Goal: Check status

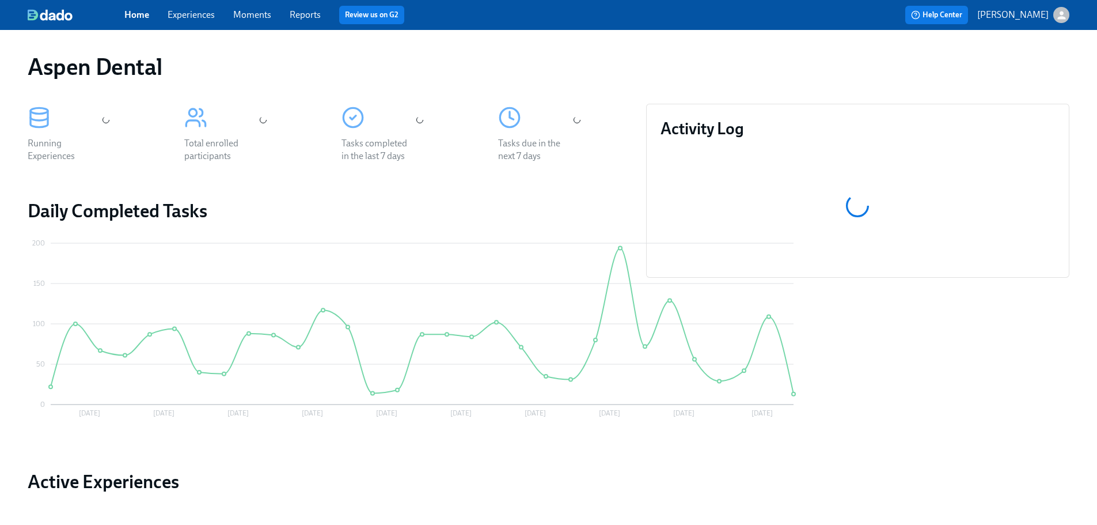
click at [314, 14] on link "Reports" at bounding box center [305, 14] width 31 height 11
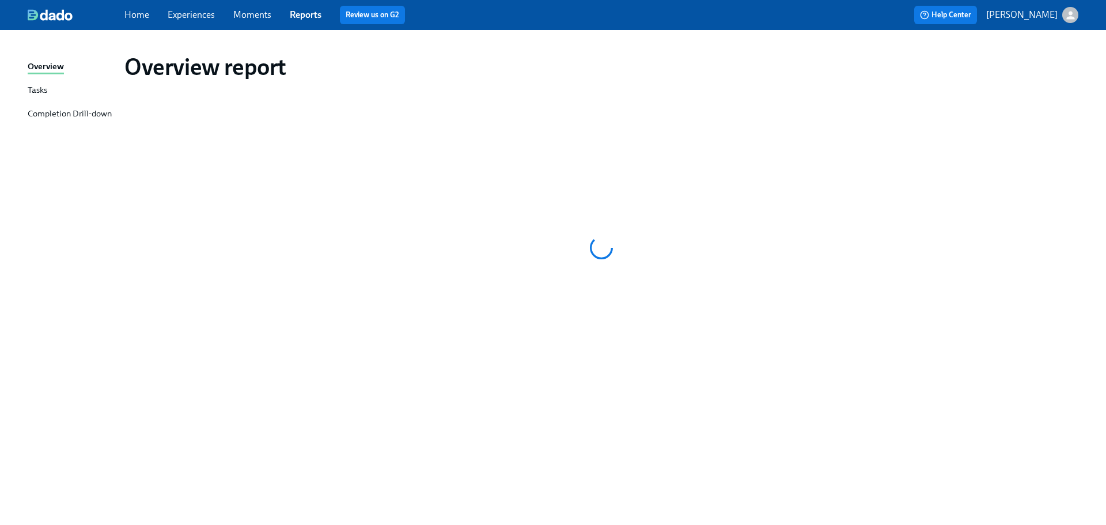
click at [90, 111] on div "Completion Drill-down" at bounding box center [70, 114] width 84 height 14
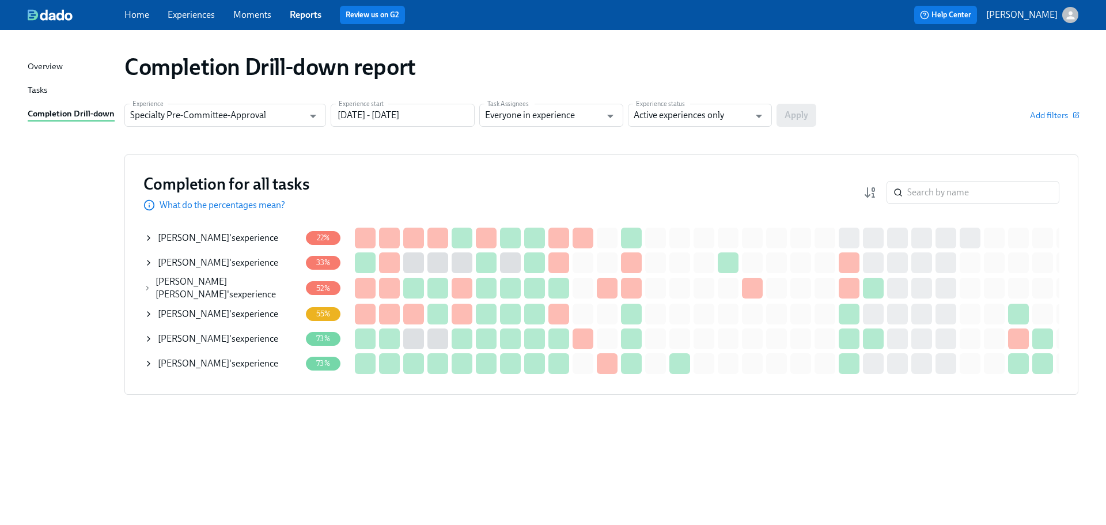
click at [146, 260] on icon at bounding box center [148, 262] width 9 height 9
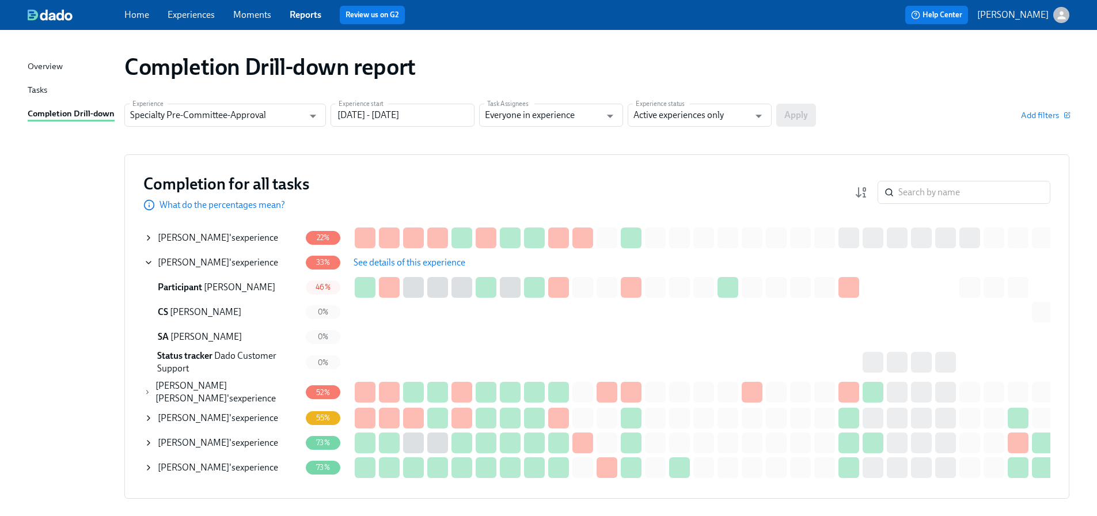
click at [366, 261] on span "See details of this experience" at bounding box center [410, 263] width 112 height 12
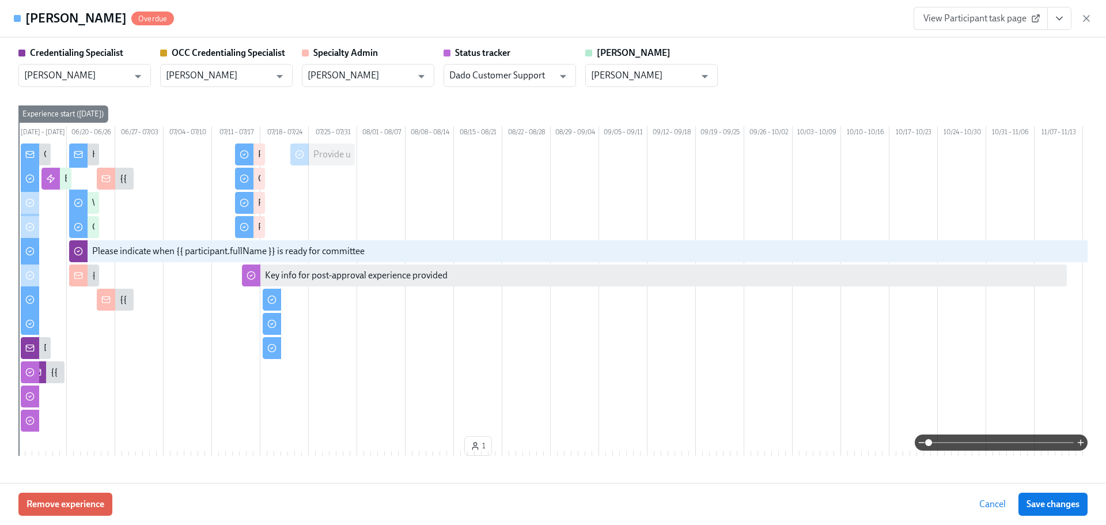
type input "[PERSON_NAME]"
type input "Dado Customer Support"
type input "[PERSON_NAME]"
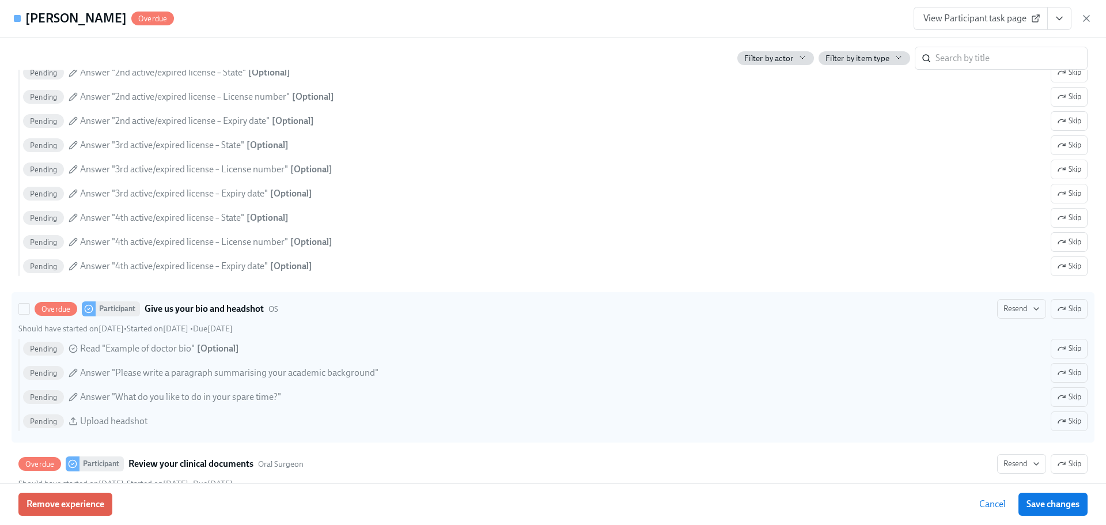
scroll to position [2765, 0]
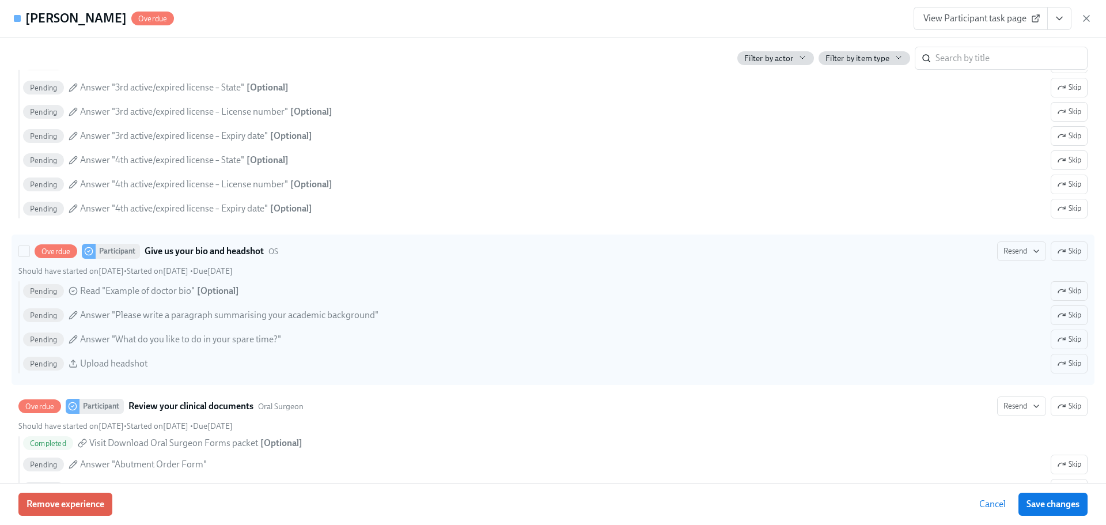
drag, startPoint x: 1055, startPoint y: 380, endPoint x: 214, endPoint y: 271, distance: 848.0
click at [1058, 365] on icon "button" at bounding box center [1061, 363] width 7 height 3
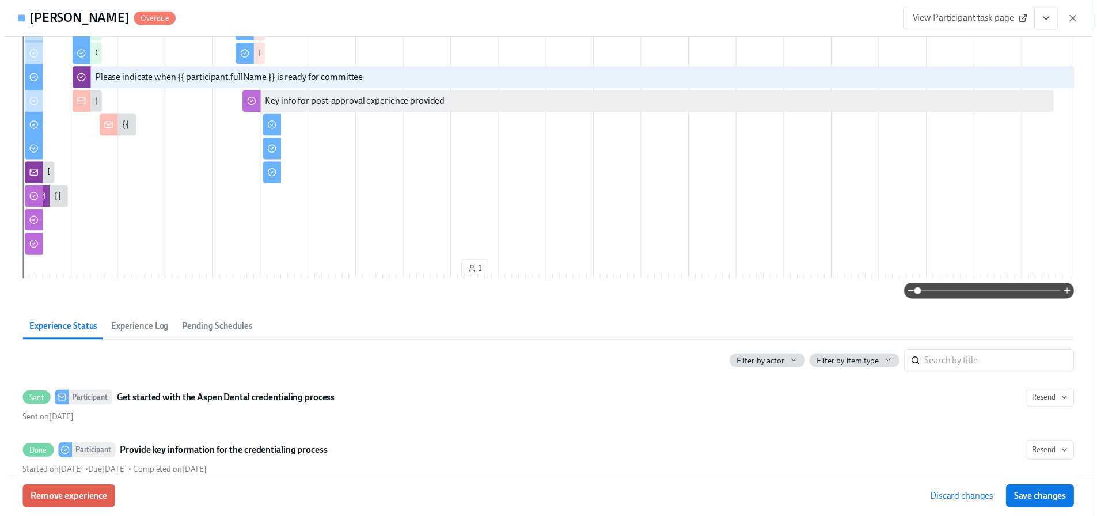
scroll to position [0, 0]
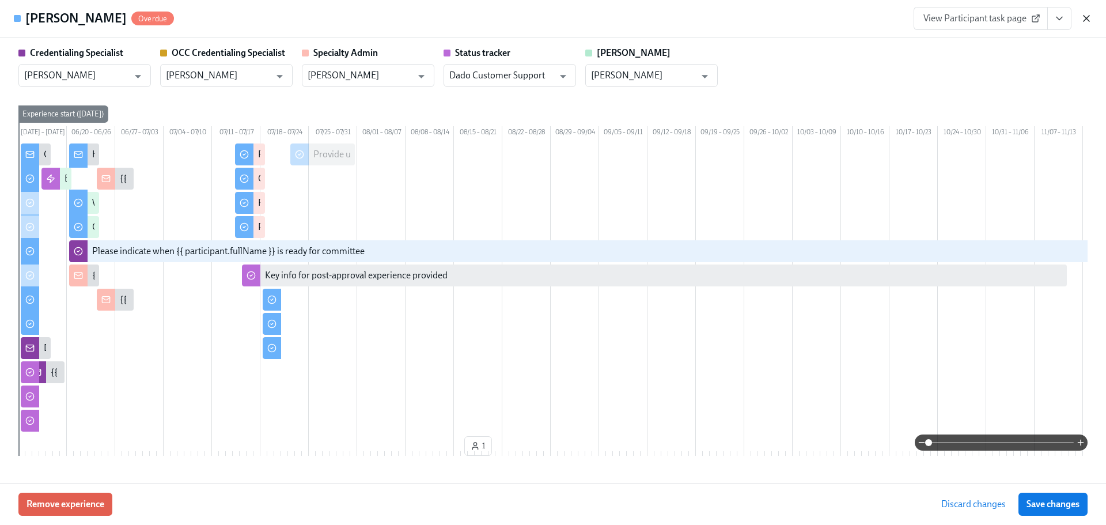
click at [1089, 17] on icon "button" at bounding box center [1087, 19] width 12 height 12
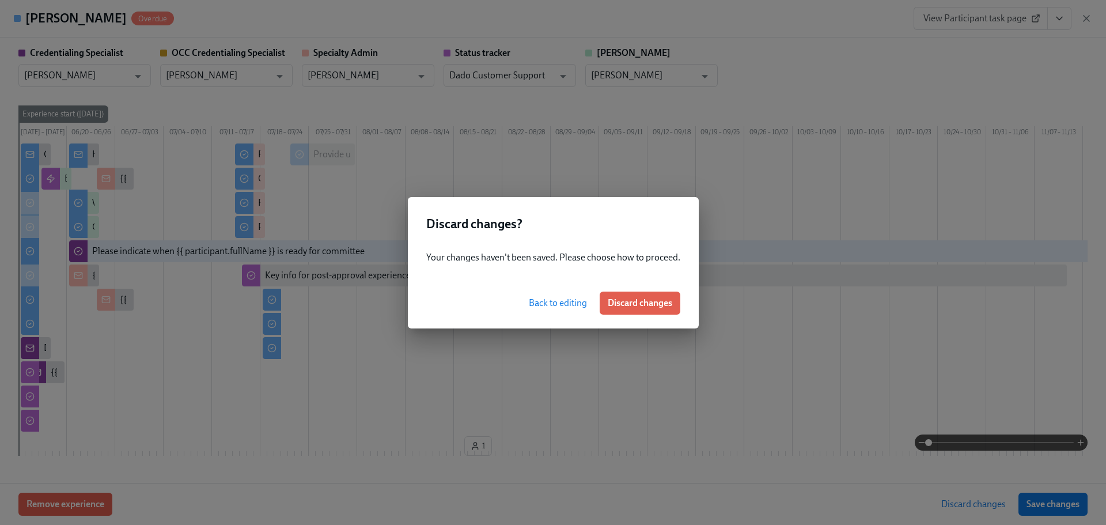
click at [541, 303] on span "Back to editing" at bounding box center [558, 303] width 58 height 12
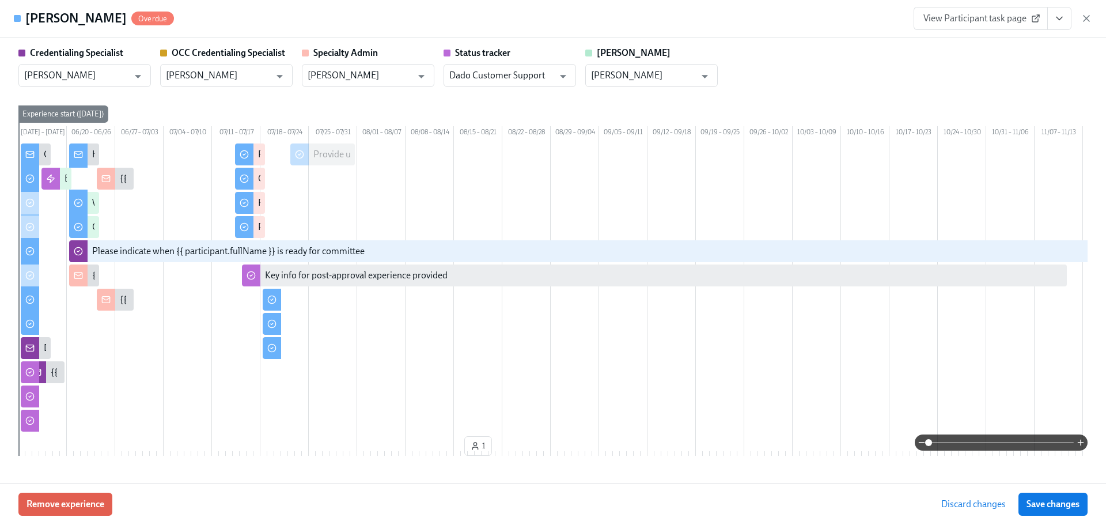
click at [1029, 509] on span "Save changes" at bounding box center [1052, 504] width 53 height 12
click at [1090, 13] on icon "button" at bounding box center [1087, 19] width 12 height 12
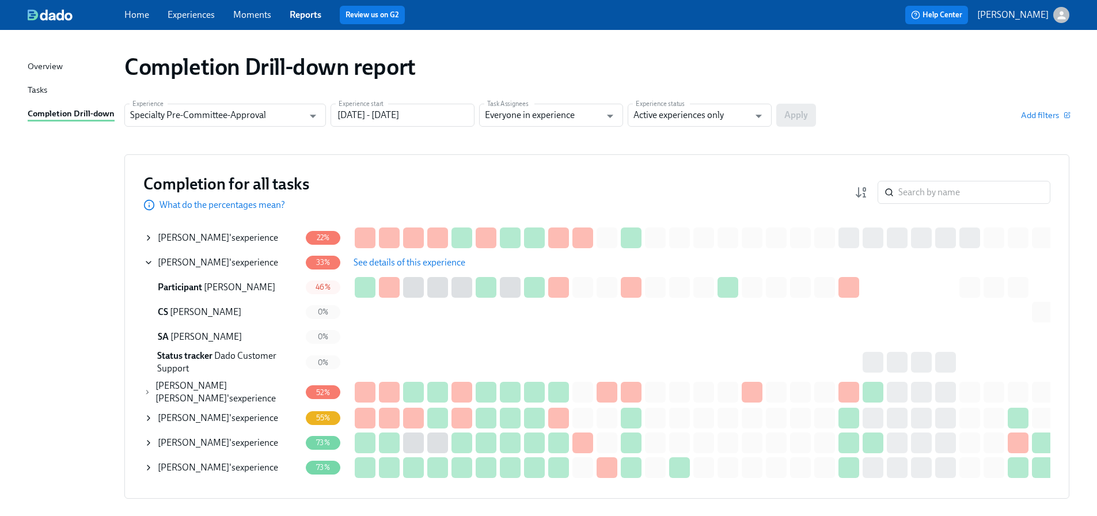
click at [148, 260] on icon at bounding box center [148, 262] width 9 height 9
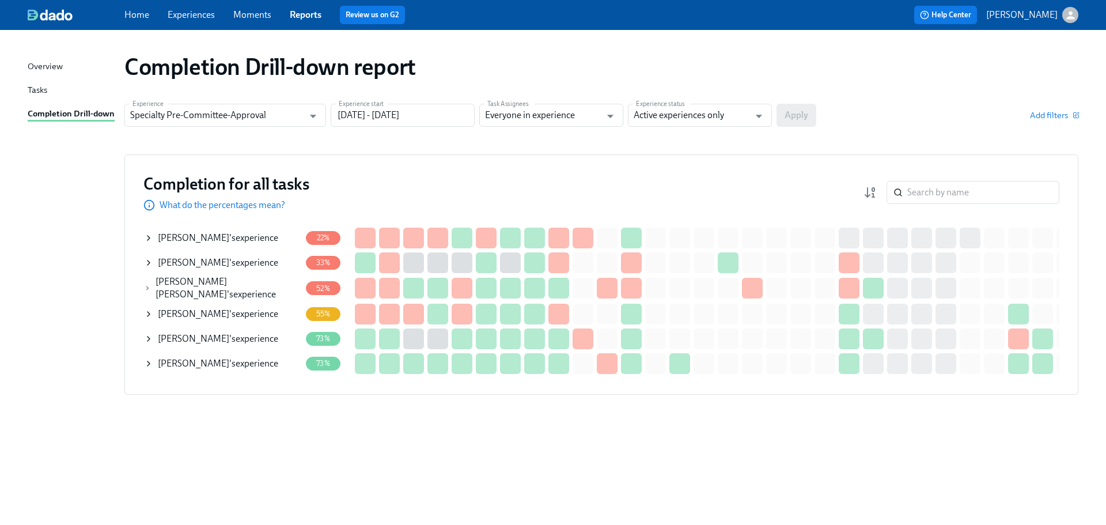
click at [149, 286] on icon at bounding box center [148, 287] width 2 height 3
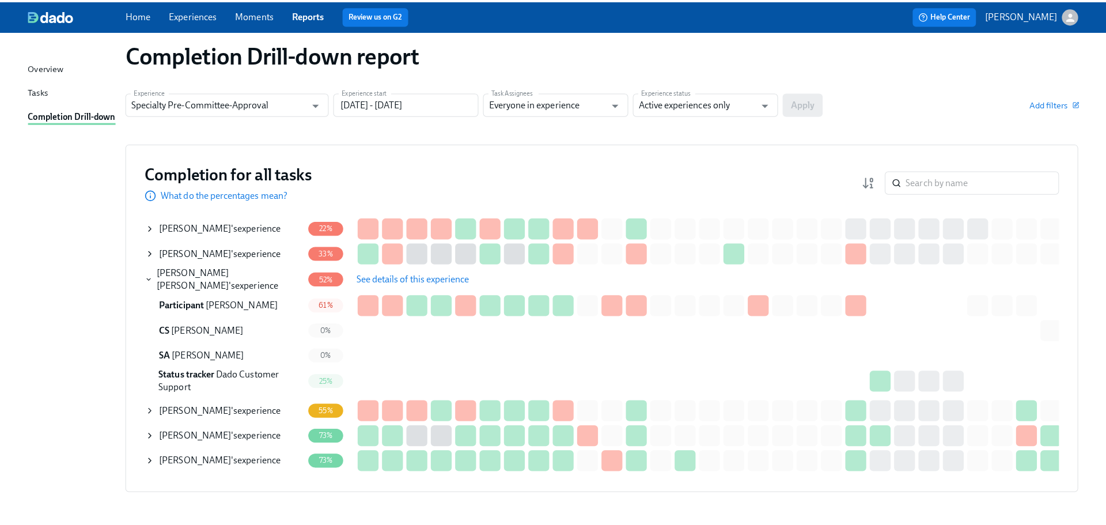
scroll to position [56, 0]
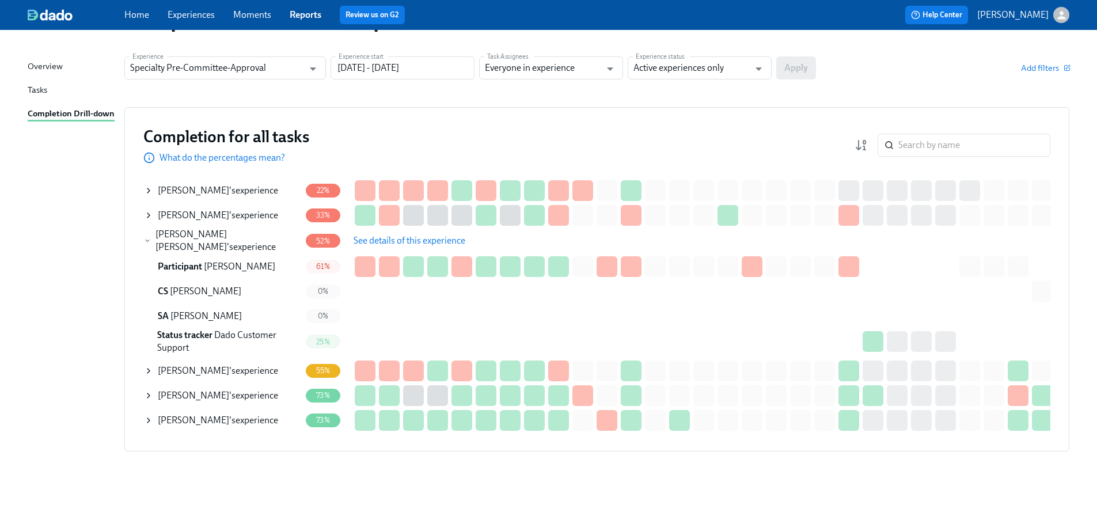
click at [150, 416] on icon at bounding box center [148, 420] width 9 height 9
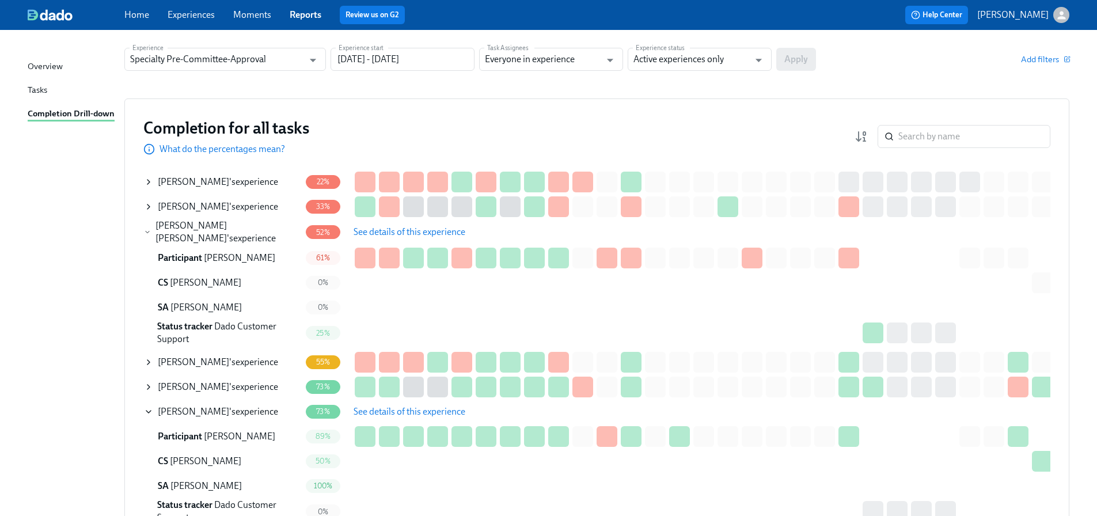
click at [414, 410] on span "See details of this experience" at bounding box center [410, 412] width 112 height 12
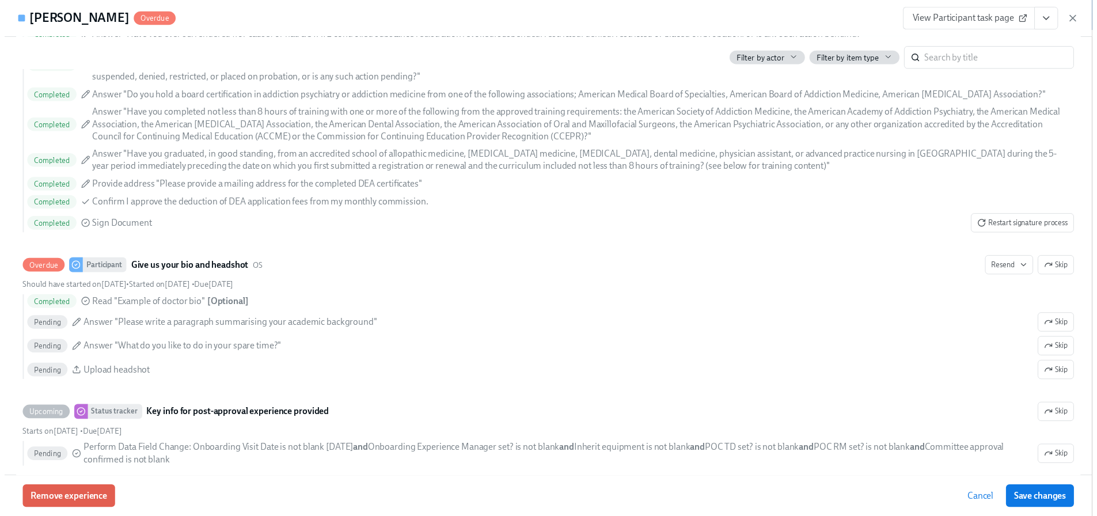
scroll to position [5990, 0]
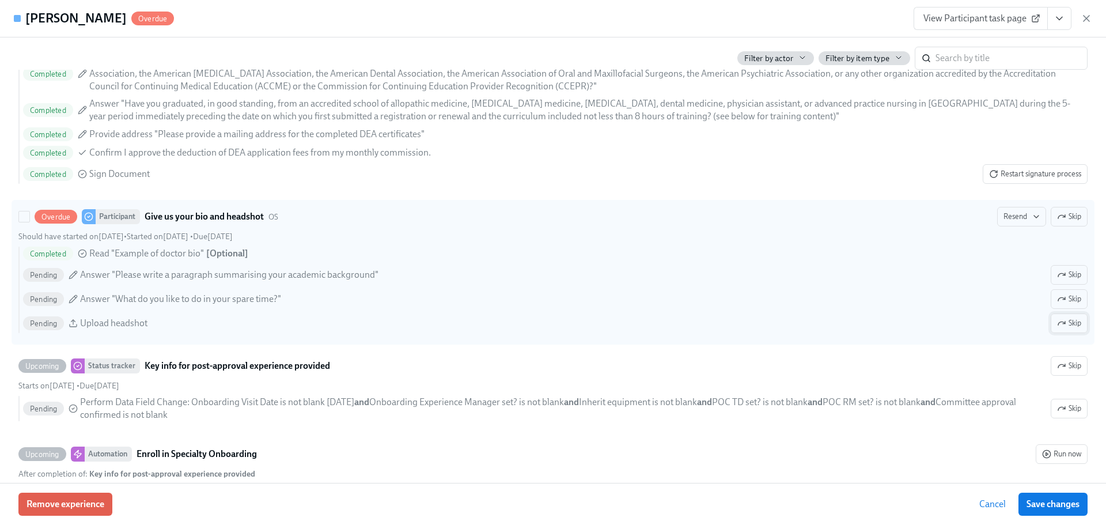
click at [1068, 329] on span "Skip" at bounding box center [1069, 323] width 24 height 12
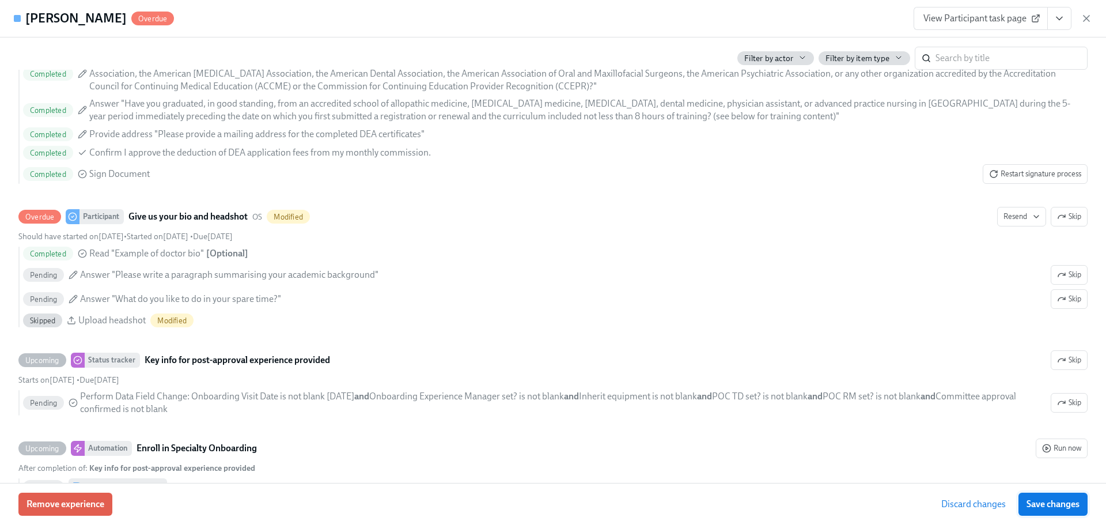
click at [1039, 509] on span "Save changes" at bounding box center [1052, 504] width 53 height 12
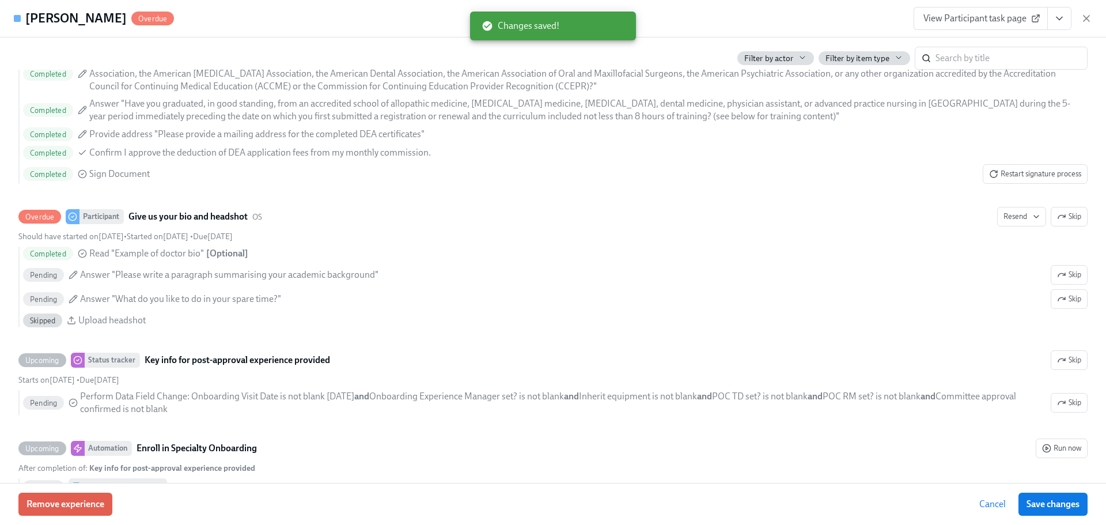
click at [1084, 19] on icon "button" at bounding box center [1087, 19] width 12 height 12
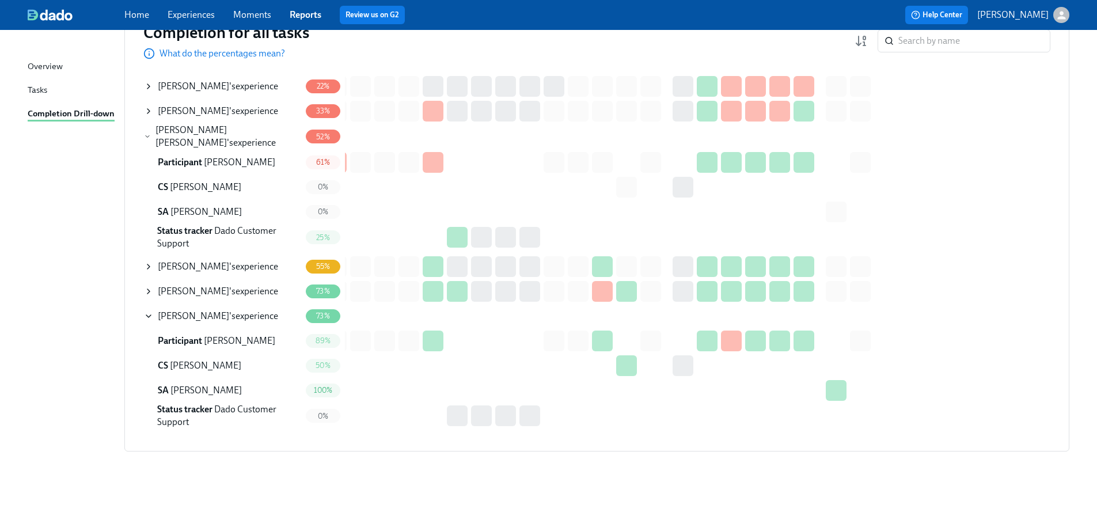
scroll to position [0, 431]
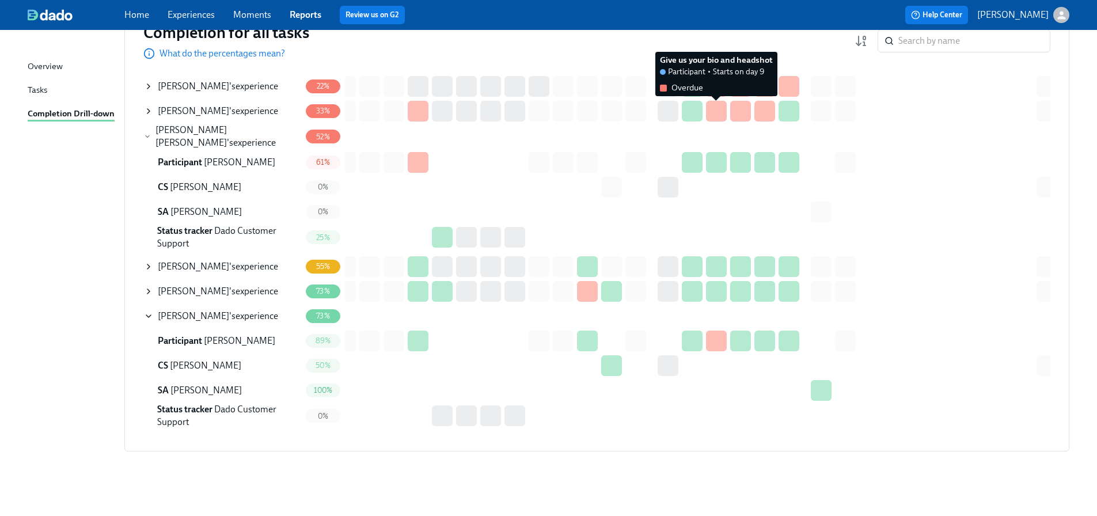
click at [719, 101] on div at bounding box center [716, 111] width 21 height 21
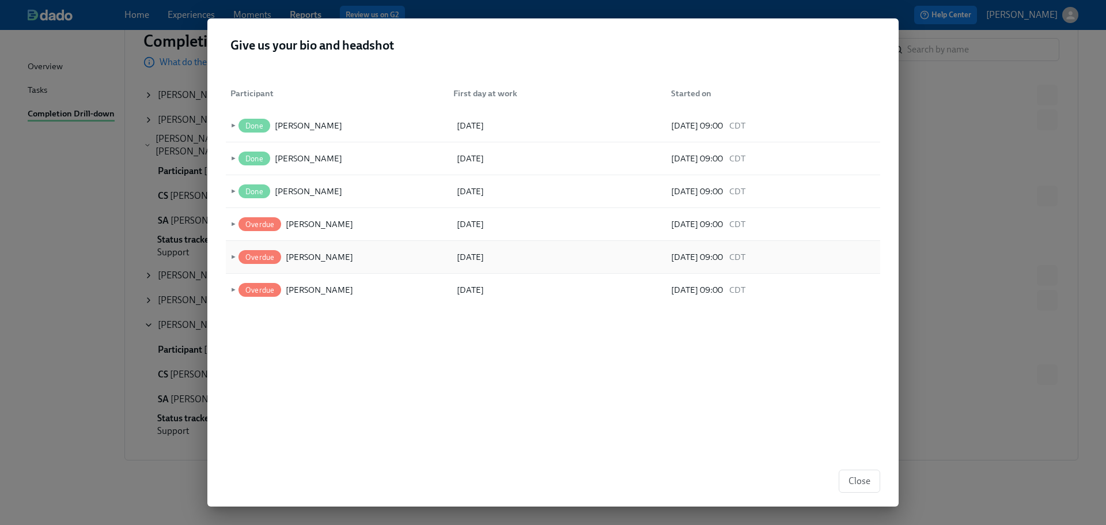
click at [234, 255] on span "►" at bounding box center [232, 257] width 8 height 13
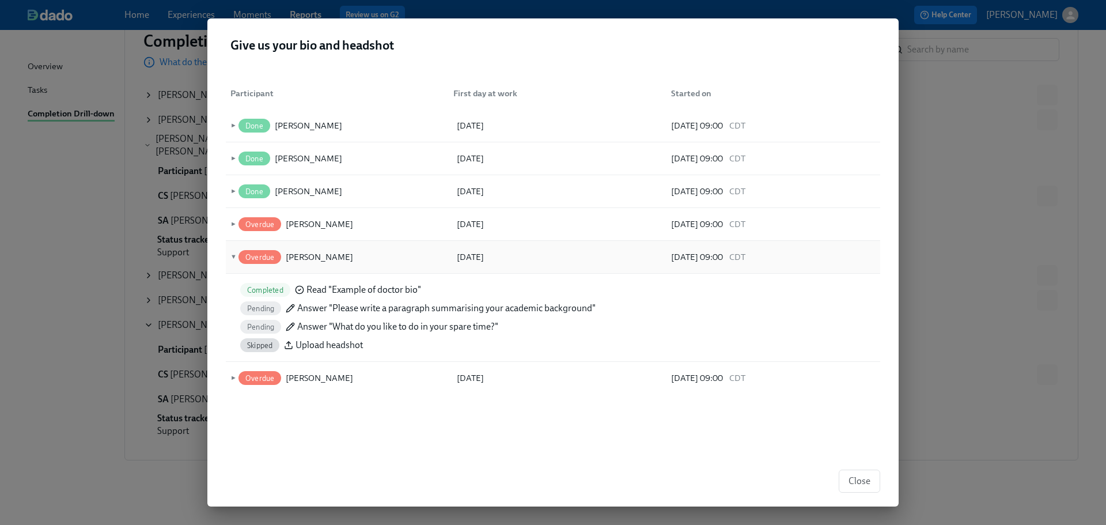
click at [234, 255] on span "▼" at bounding box center [232, 257] width 8 height 13
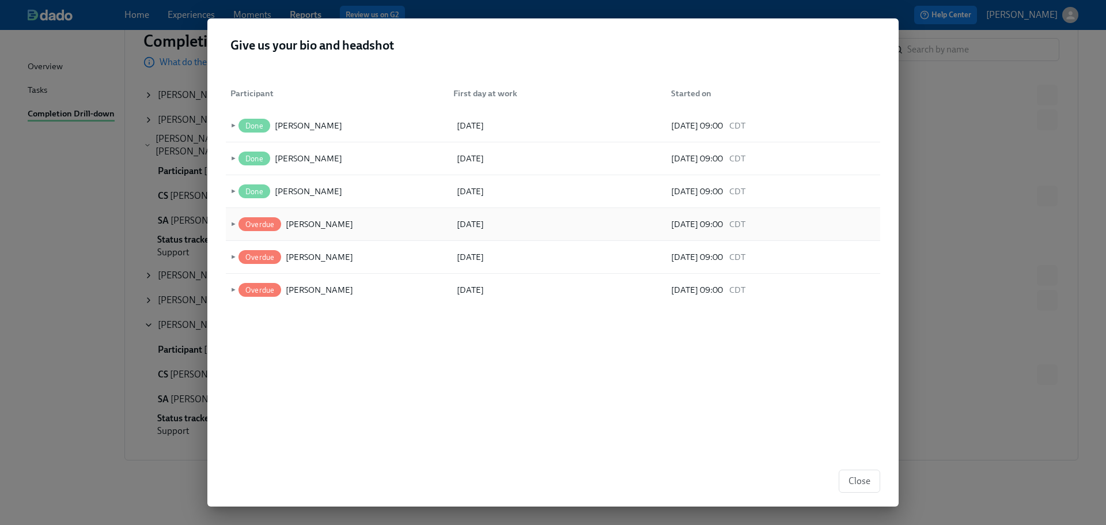
click at [233, 223] on span "►" at bounding box center [232, 224] width 8 height 13
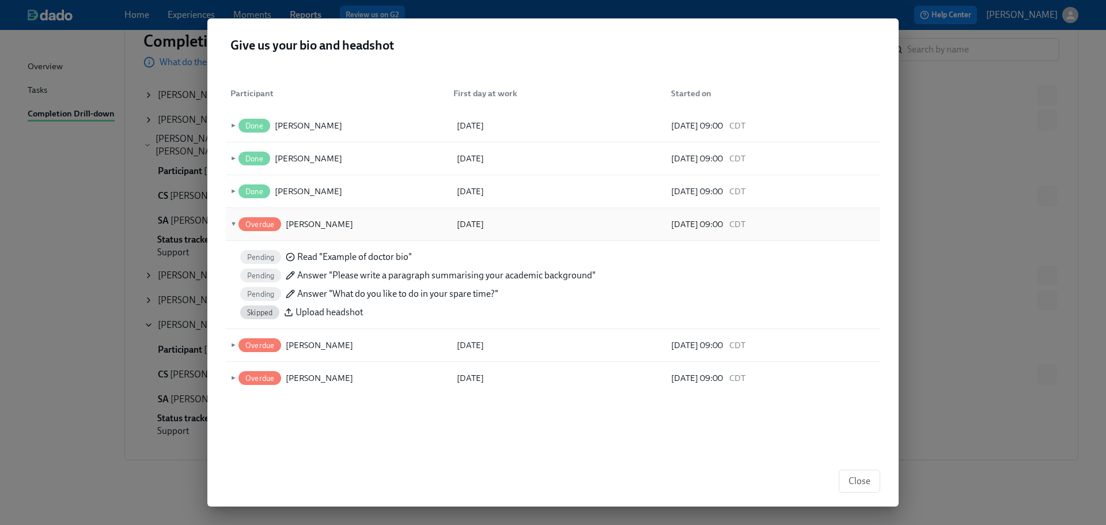
click at [233, 223] on span "▼" at bounding box center [232, 224] width 8 height 13
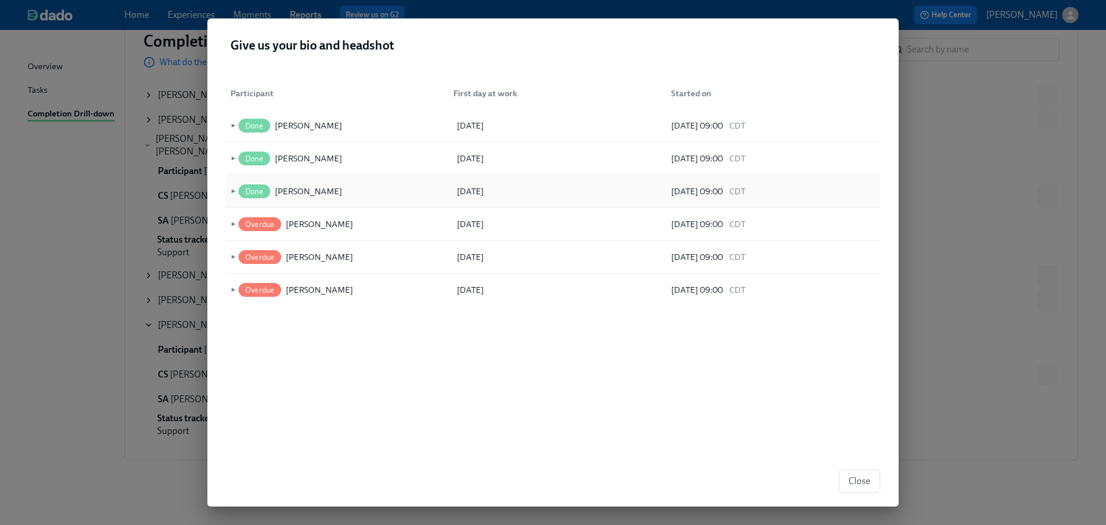
click at [233, 191] on span "►" at bounding box center [232, 191] width 8 height 13
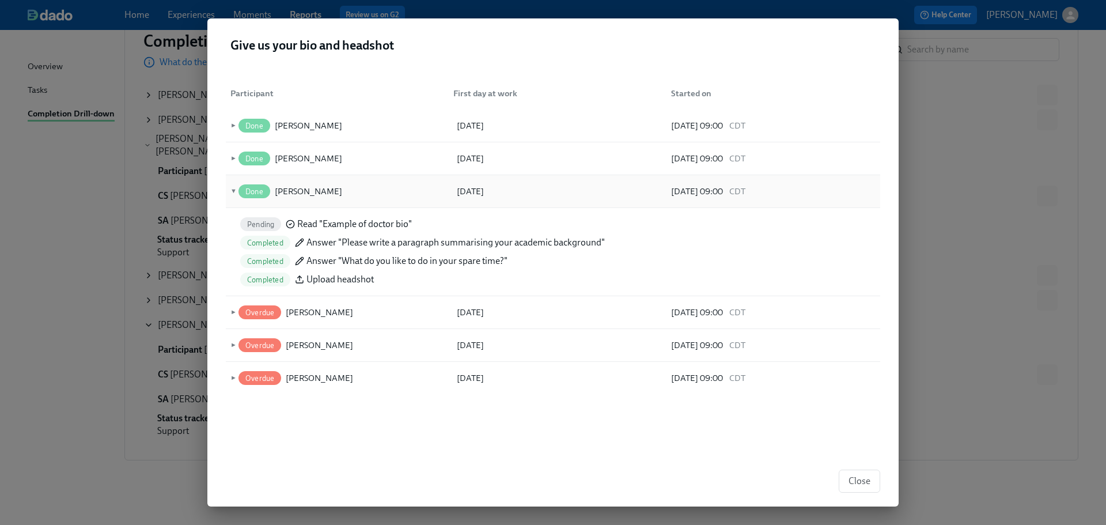
click at [233, 191] on span "▼" at bounding box center [232, 191] width 8 height 13
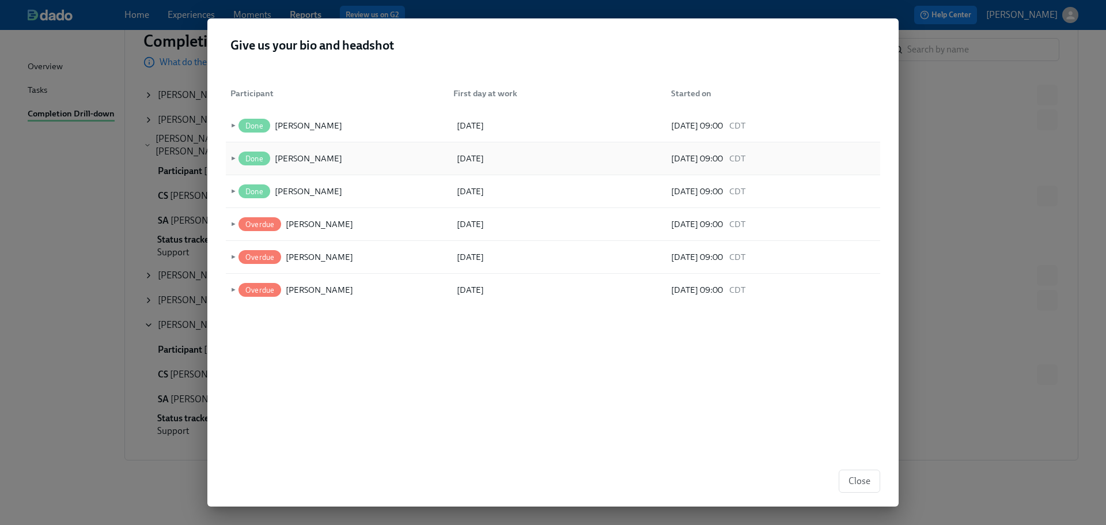
click at [234, 161] on span "►" at bounding box center [232, 158] width 8 height 13
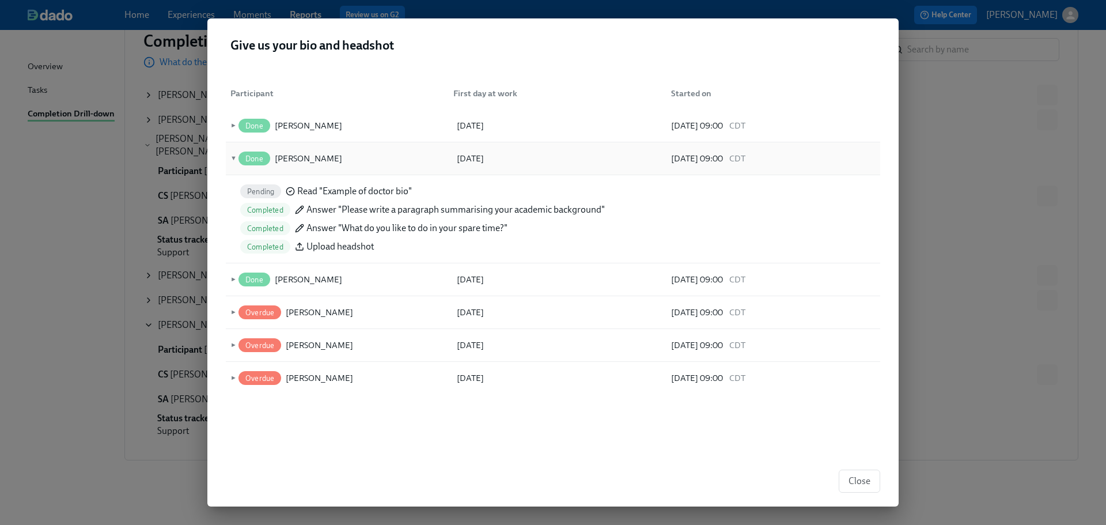
click at [234, 162] on span "▼" at bounding box center [232, 158] width 8 height 13
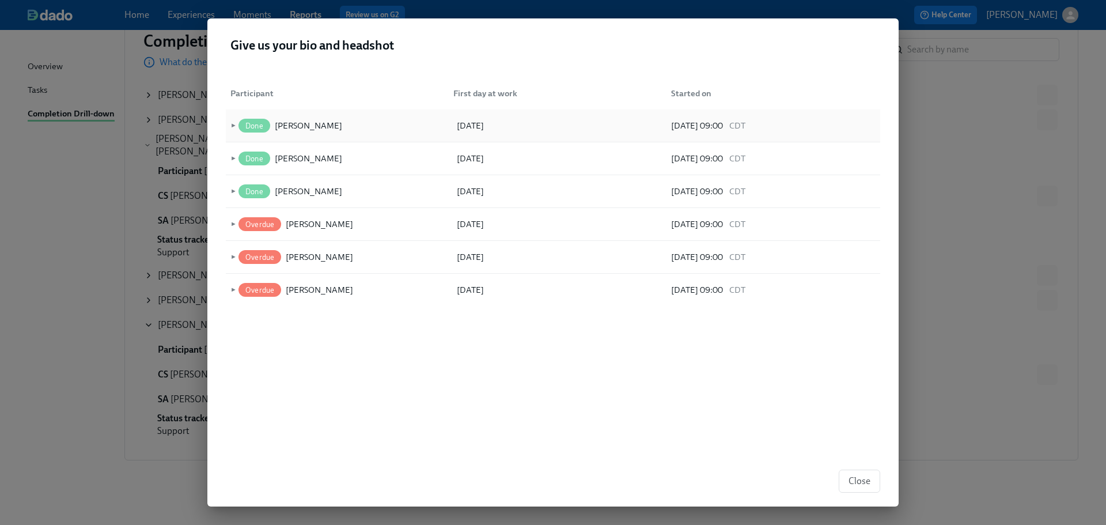
click at [234, 127] on span "►" at bounding box center [232, 125] width 8 height 13
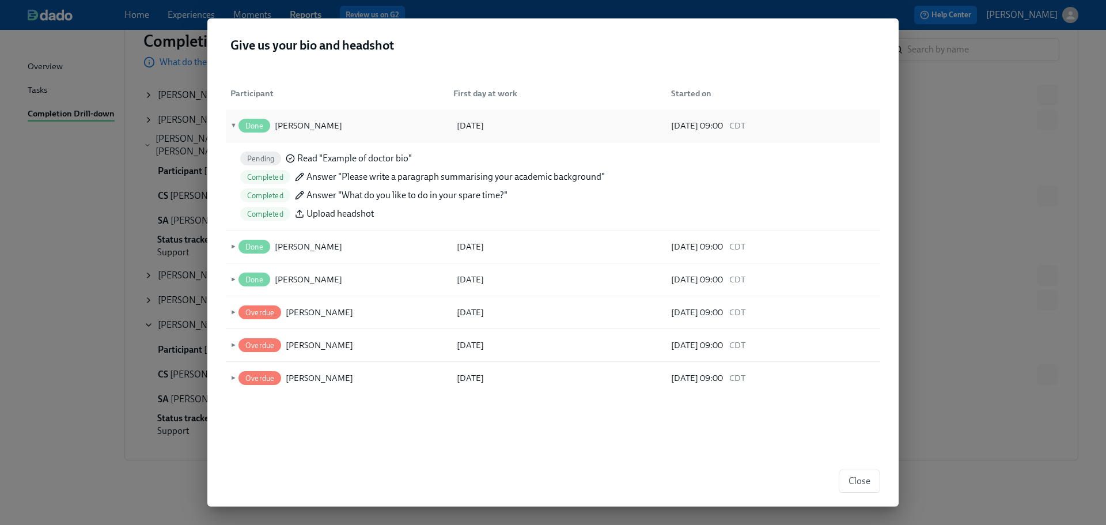
click at [233, 131] on span "▼" at bounding box center [232, 125] width 8 height 13
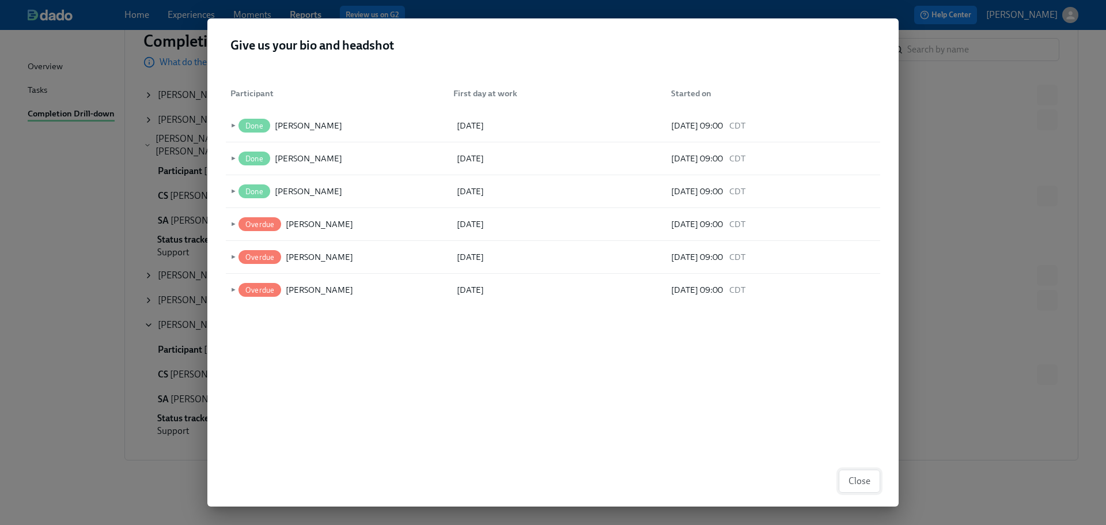
click at [872, 482] on button "Close" at bounding box center [859, 480] width 41 height 23
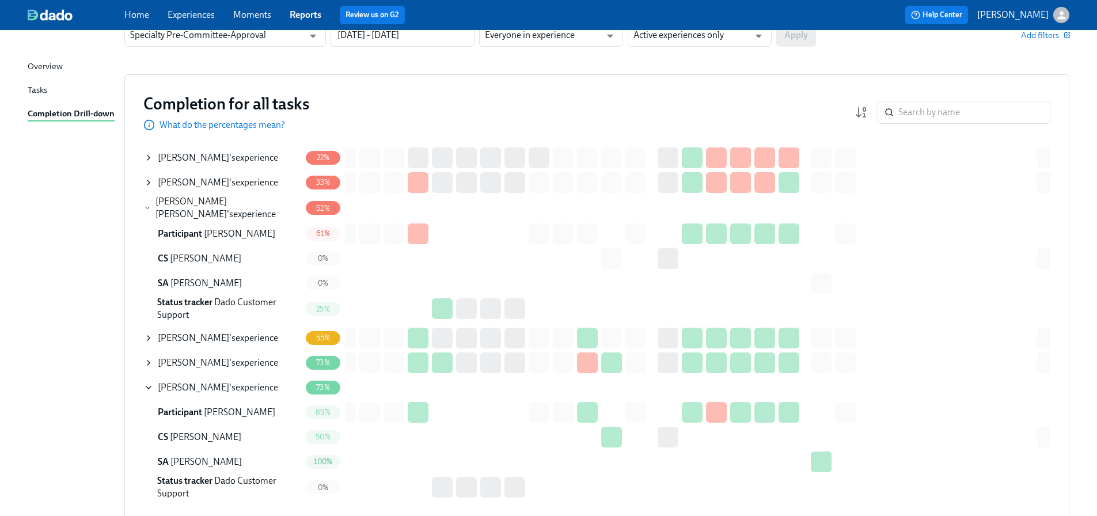
scroll to position [0, 0]
